Goal: Task Accomplishment & Management: Use online tool/utility

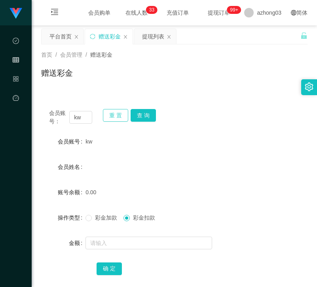
click at [113, 114] on button "重 置" at bounding box center [115, 115] width 25 height 13
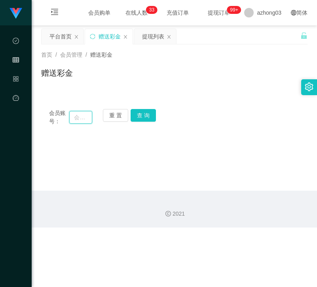
click at [87, 118] on input "text" at bounding box center [80, 117] width 23 height 13
paste input "spark510"
type input "spark510"
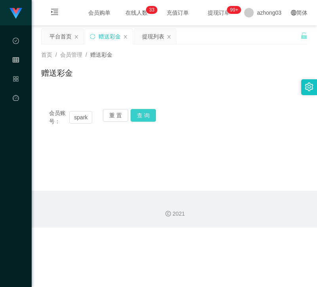
click at [133, 120] on button "查 询" at bounding box center [143, 115] width 25 height 13
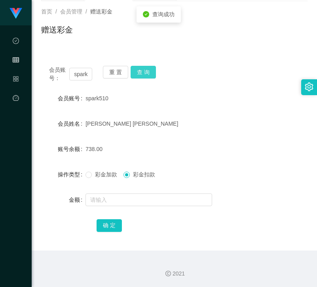
scroll to position [43, 0]
click at [119, 197] on input "text" at bounding box center [149, 199] width 127 height 13
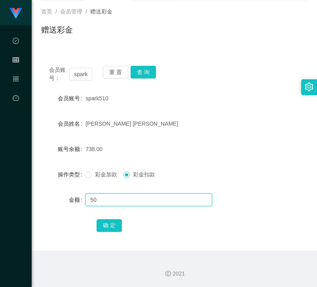
type input "5"
type input "4"
type input "1000"
click at [82, 175] on label "操作类型" at bounding box center [72, 174] width 28 height 6
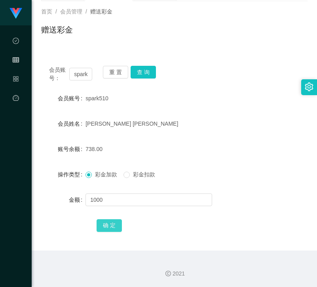
click at [114, 224] on button "确 定" at bounding box center [109, 225] width 25 height 13
